Goal: Entertainment & Leisure: Consume media (video, audio)

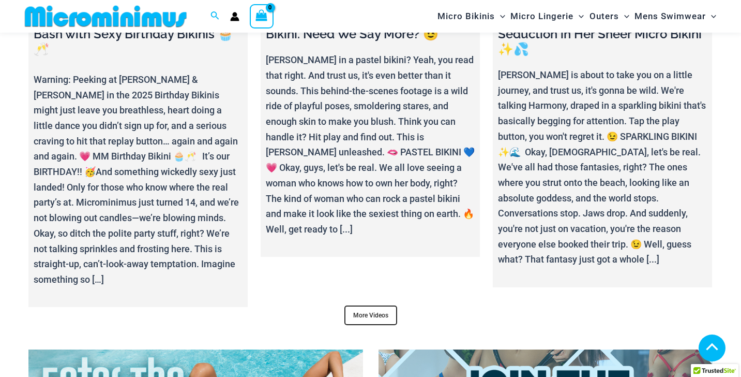
scroll to position [3690, 0]
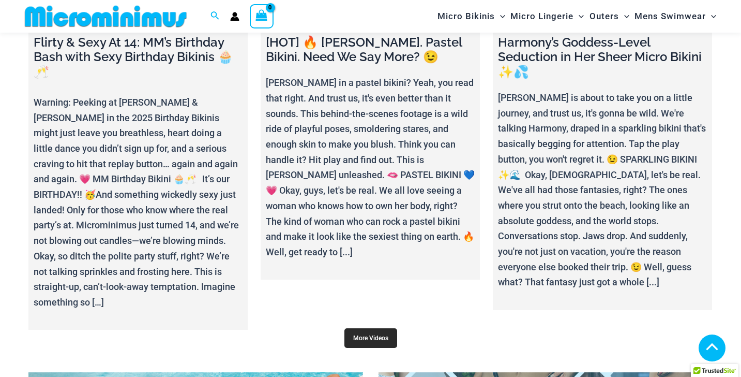
click at [386, 328] on link "More Videos" at bounding box center [370, 338] width 53 height 20
click at [372, 328] on link "More Videos" at bounding box center [370, 338] width 53 height 20
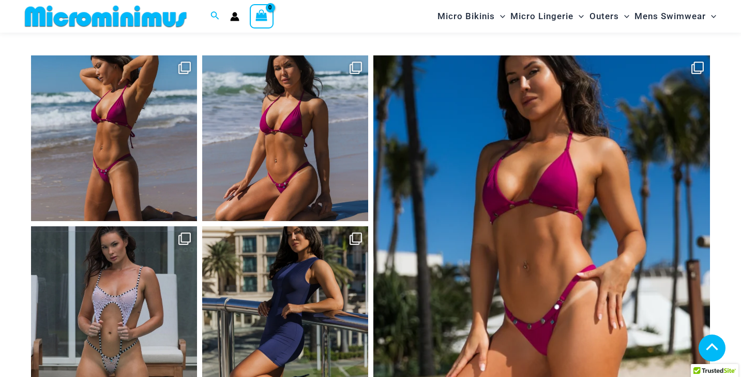
scroll to position [4238, 0]
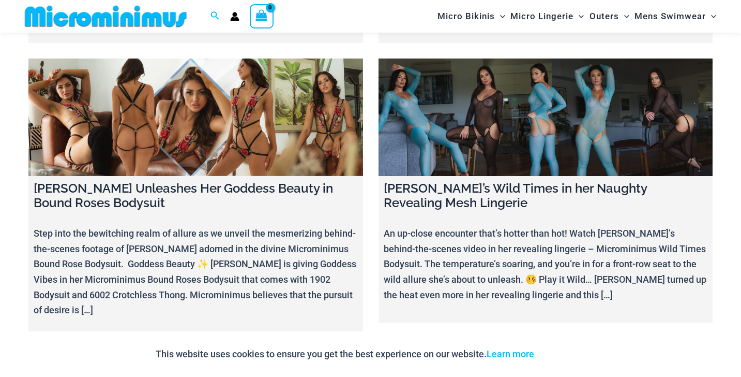
scroll to position [5736, 0]
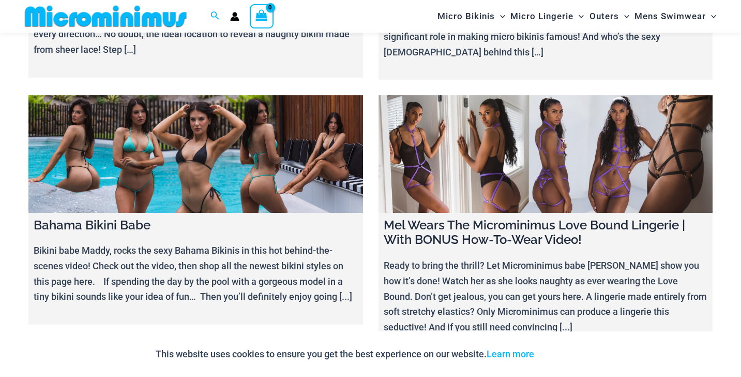
scroll to position [10547, 0]
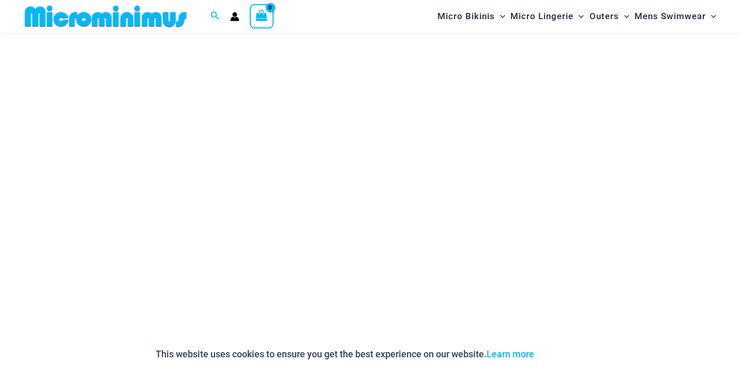
scroll to position [190, 0]
